Goal: Navigation & Orientation: Find specific page/section

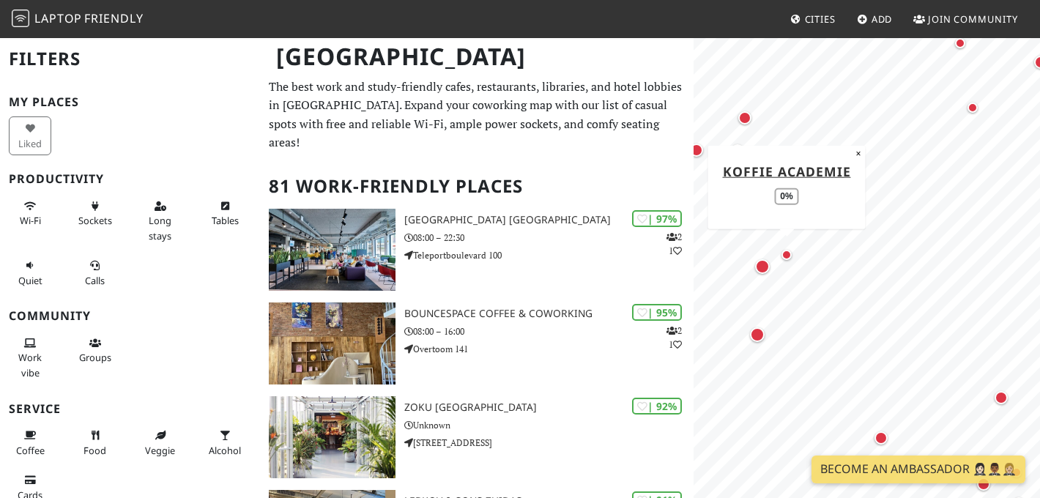
click at [788, 249] on div "Map marker" at bounding box center [787, 255] width 18 height 18
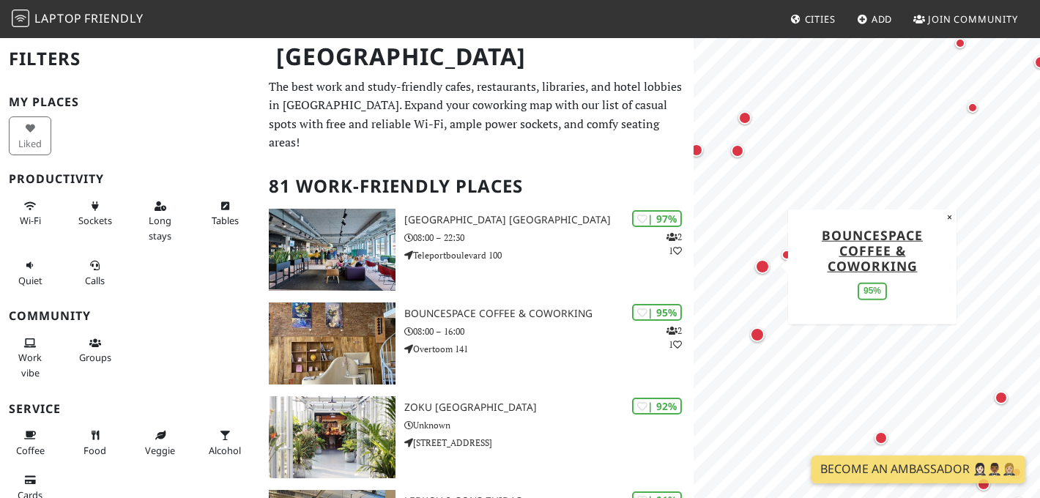
click at [765, 268] on div "Map marker" at bounding box center [762, 266] width 15 height 15
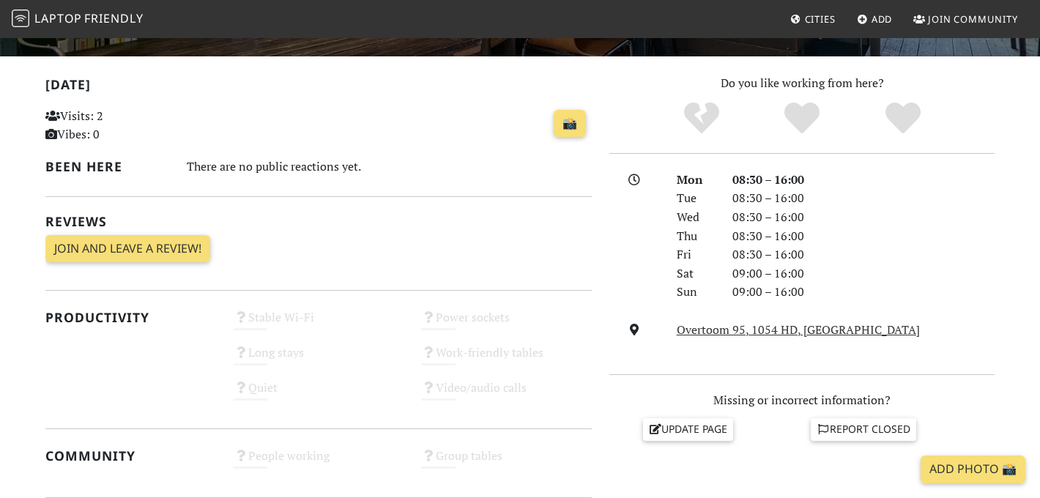
scroll to position [322, 0]
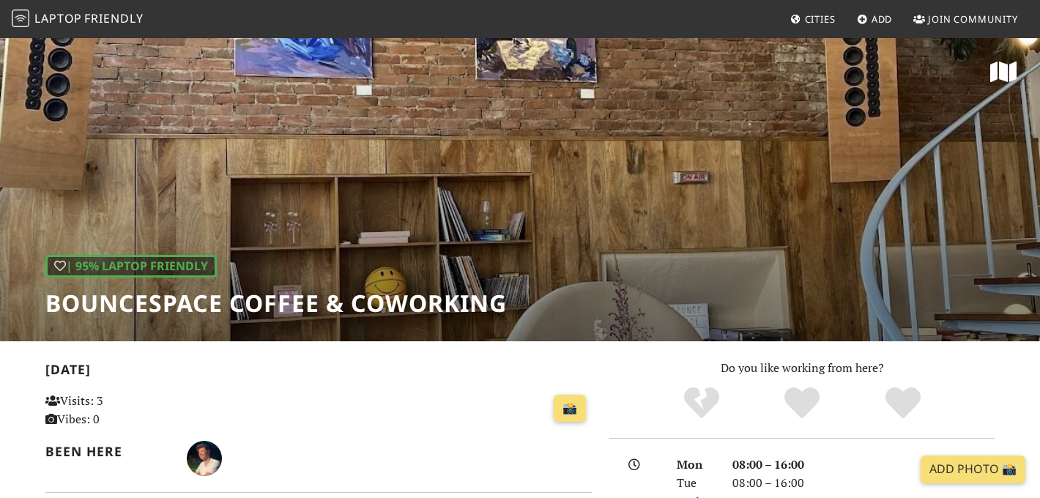
click at [758, 259] on div "| 95% Laptop Friendly BounceSpace Coffee & Coworking" at bounding box center [520, 189] width 1040 height 305
